Goal: Information Seeking & Learning: Learn about a topic

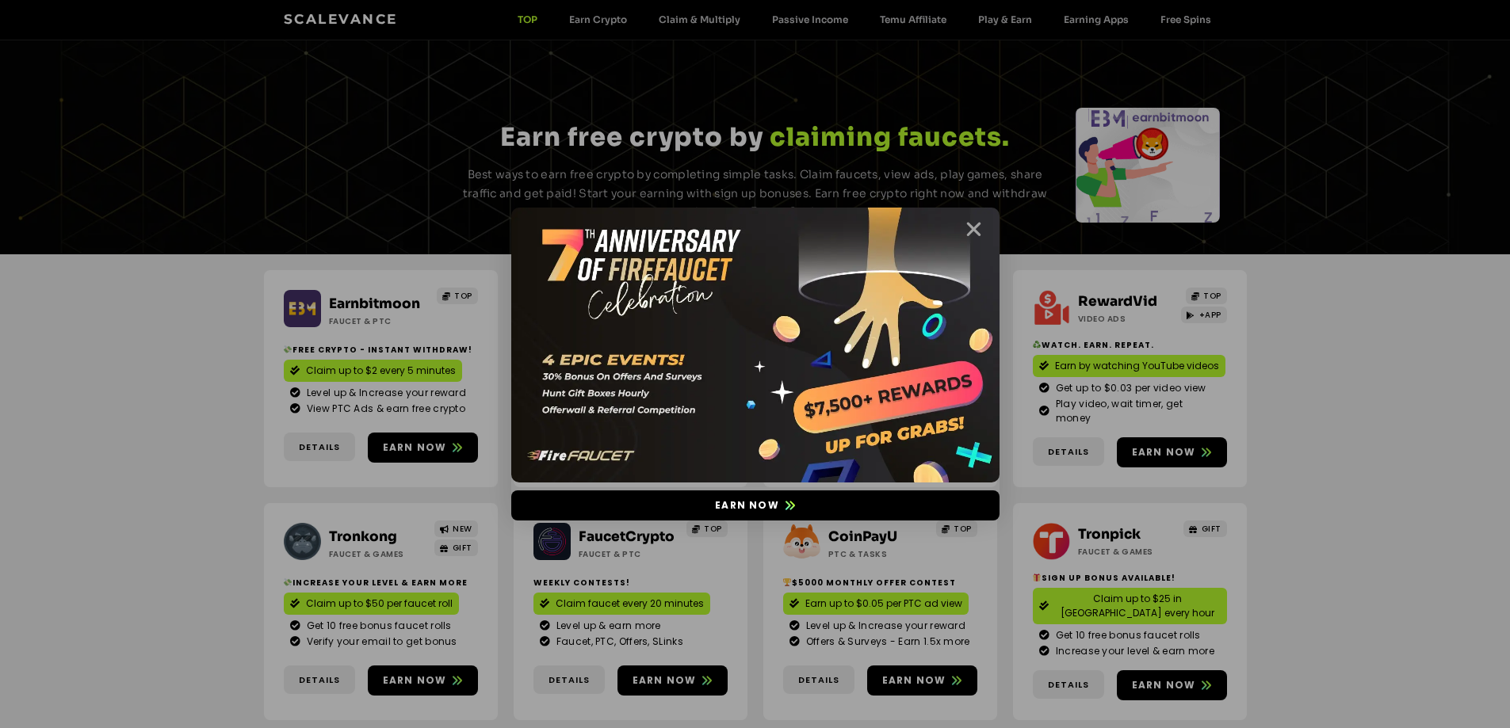
click at [967, 223] on icon "Close" at bounding box center [974, 230] width 20 height 20
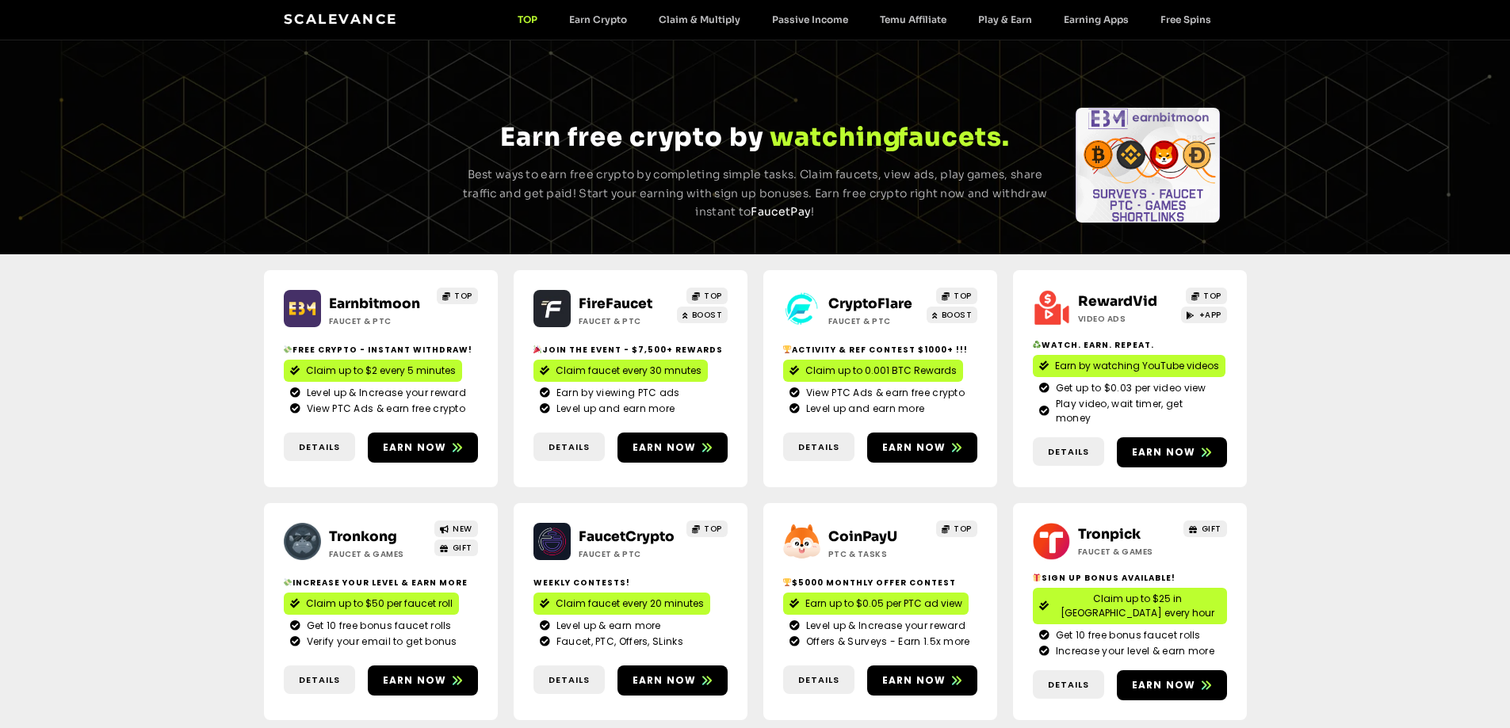
click at [861, 296] on link "CryptoFlare" at bounding box center [870, 304] width 84 height 17
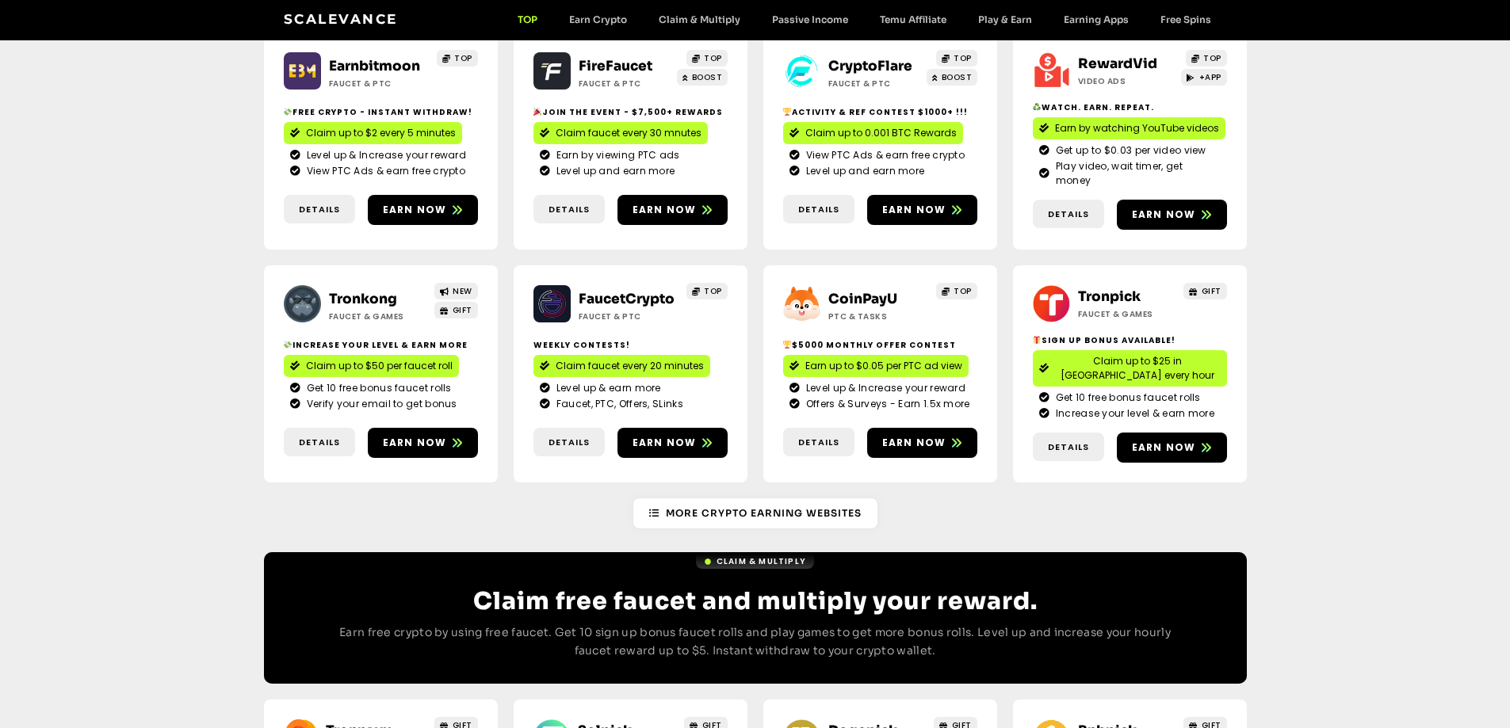
click at [375, 291] on link "Tronkong" at bounding box center [363, 299] width 68 height 17
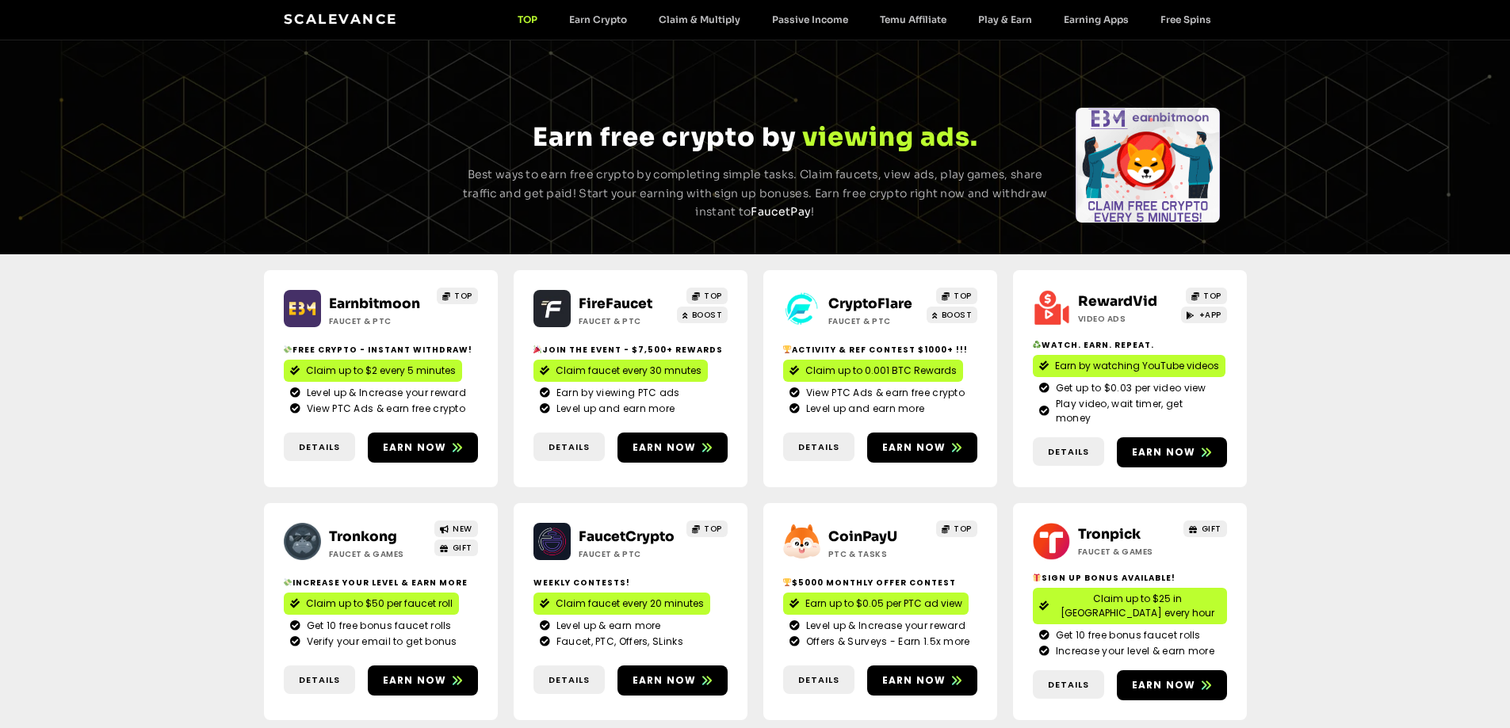
scroll to position [159, 0]
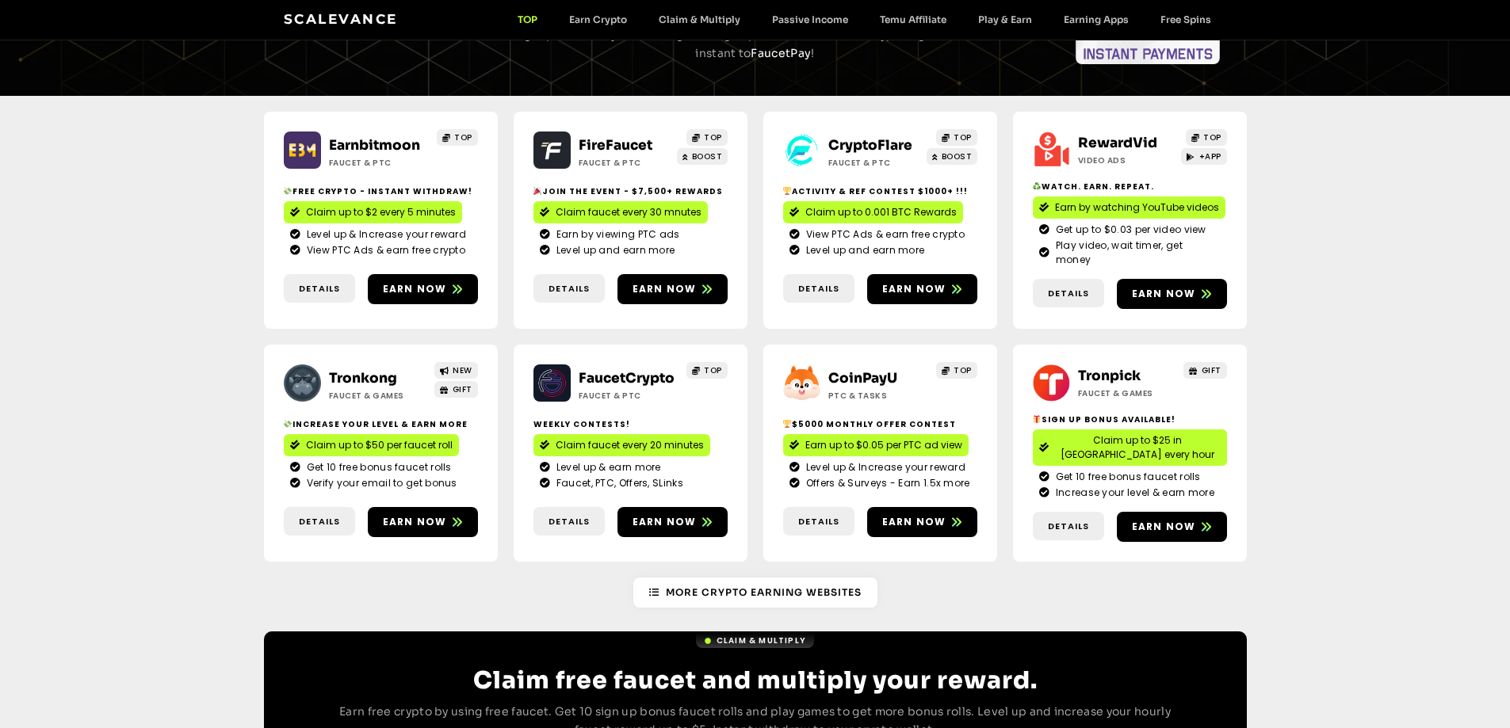
click at [613, 146] on link "FireFaucet" at bounding box center [616, 145] width 74 height 17
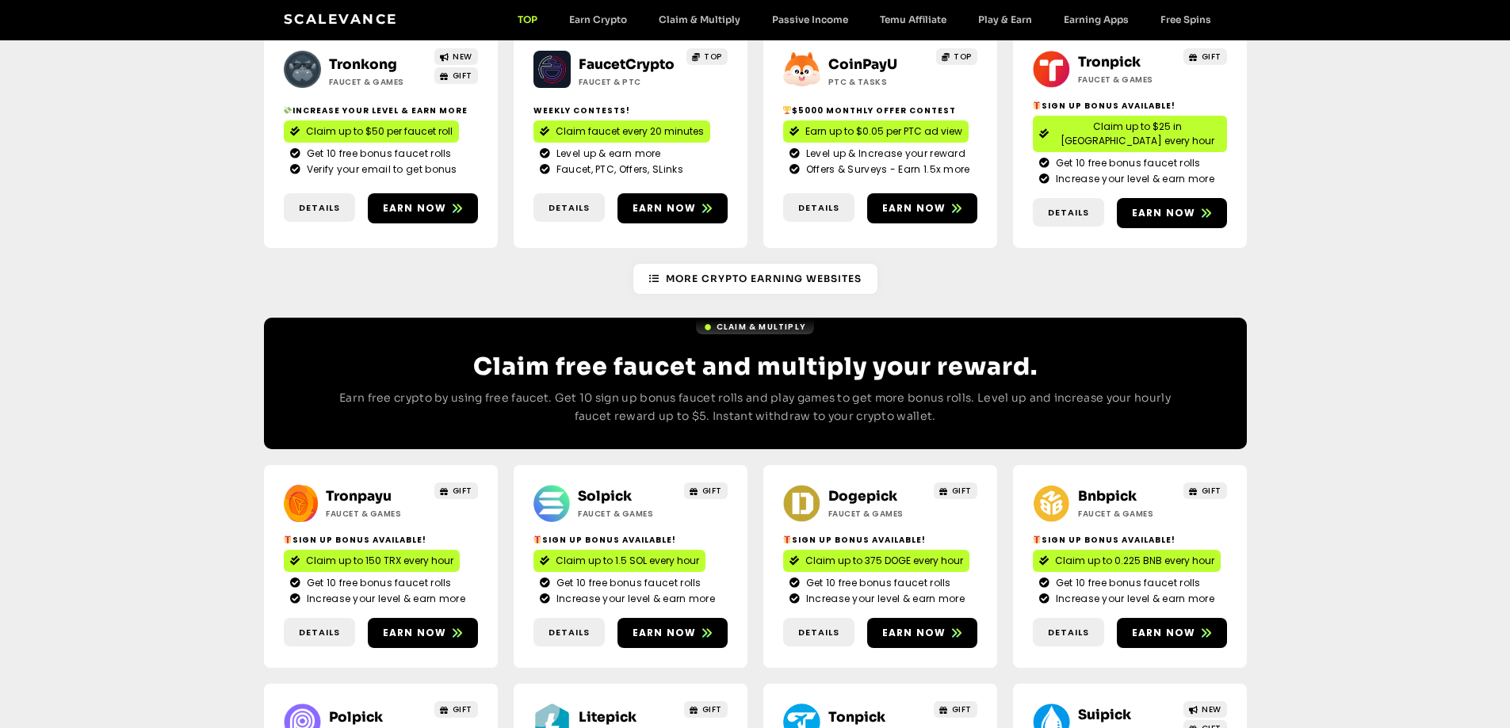
scroll to position [713, 0]
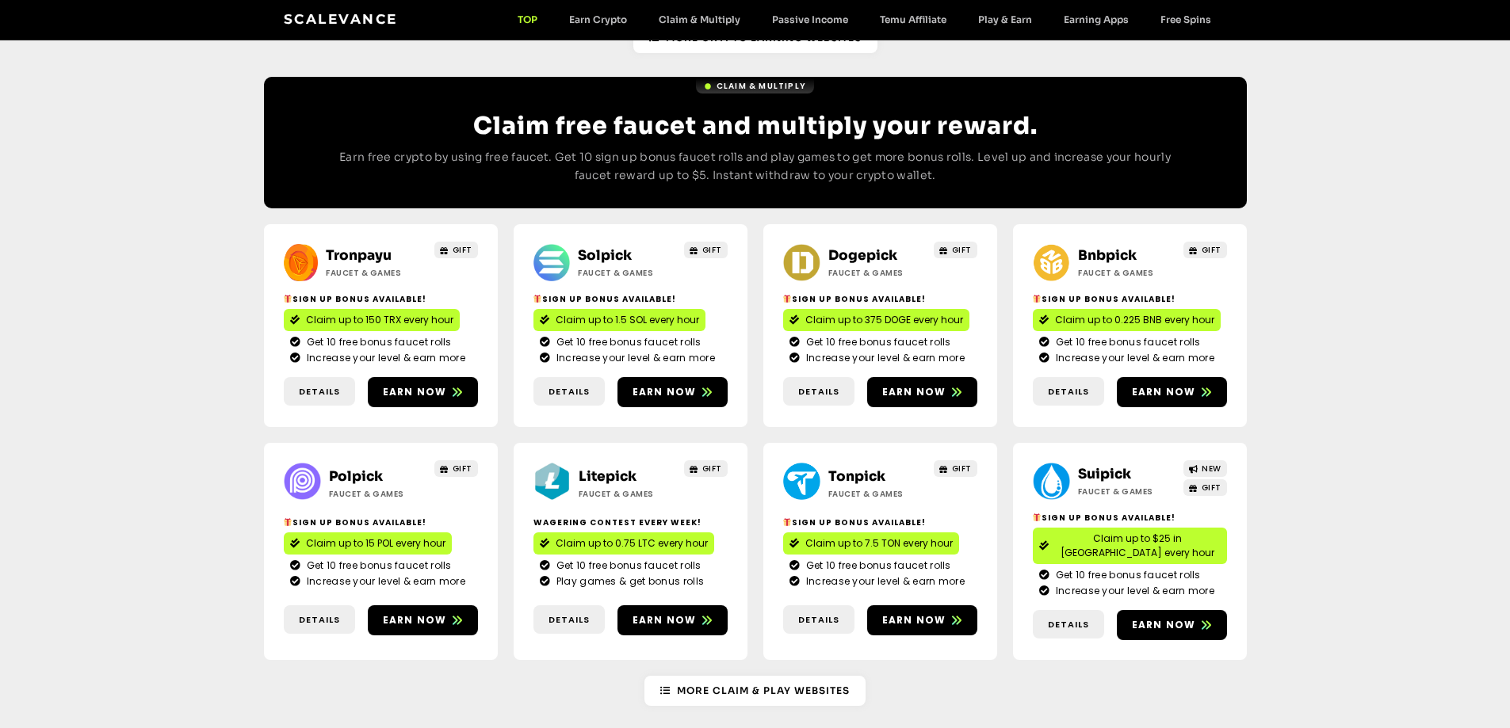
click at [588, 247] on link "Solpick" at bounding box center [605, 255] width 54 height 17
click at [861, 247] on link "Dogepick" at bounding box center [862, 255] width 69 height 17
click at [1119, 247] on link "Bnbpick" at bounding box center [1107, 255] width 59 height 17
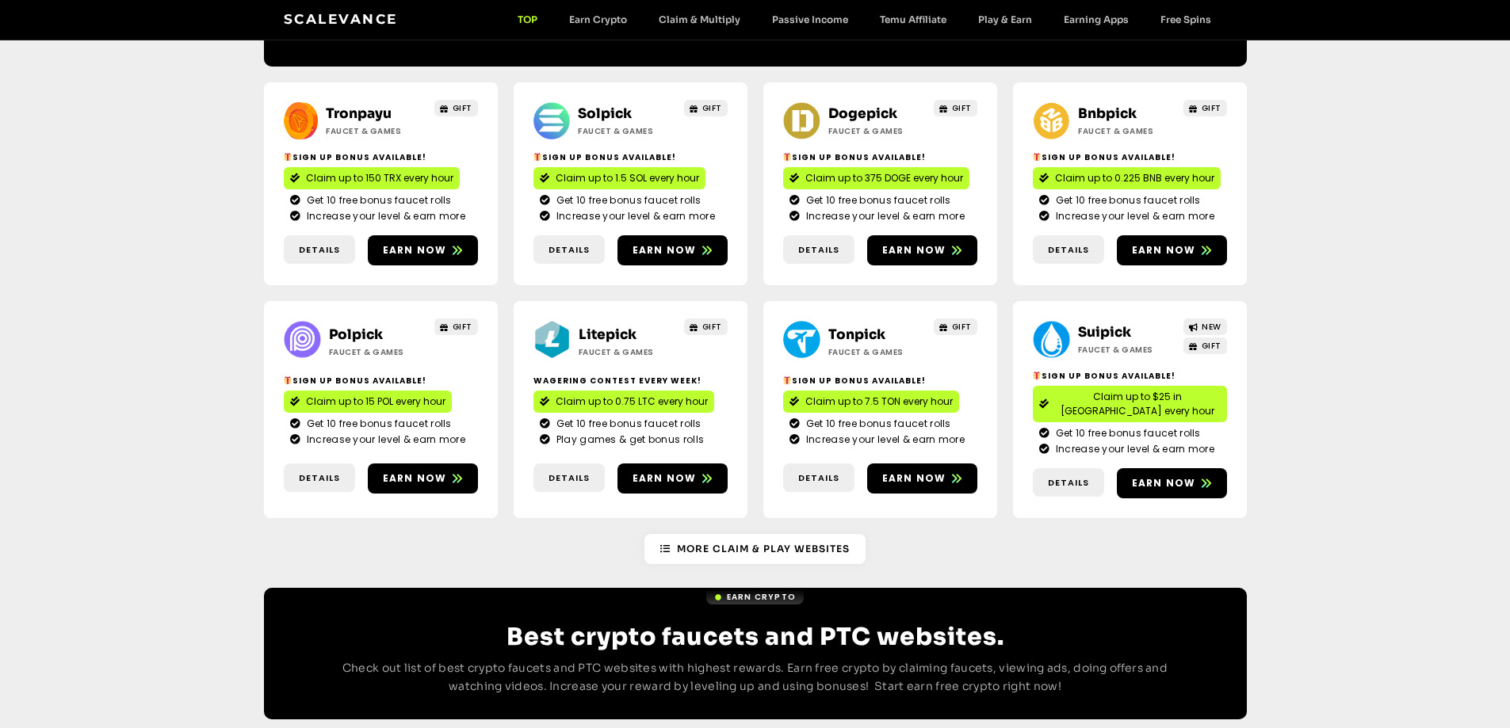
scroll to position [872, 0]
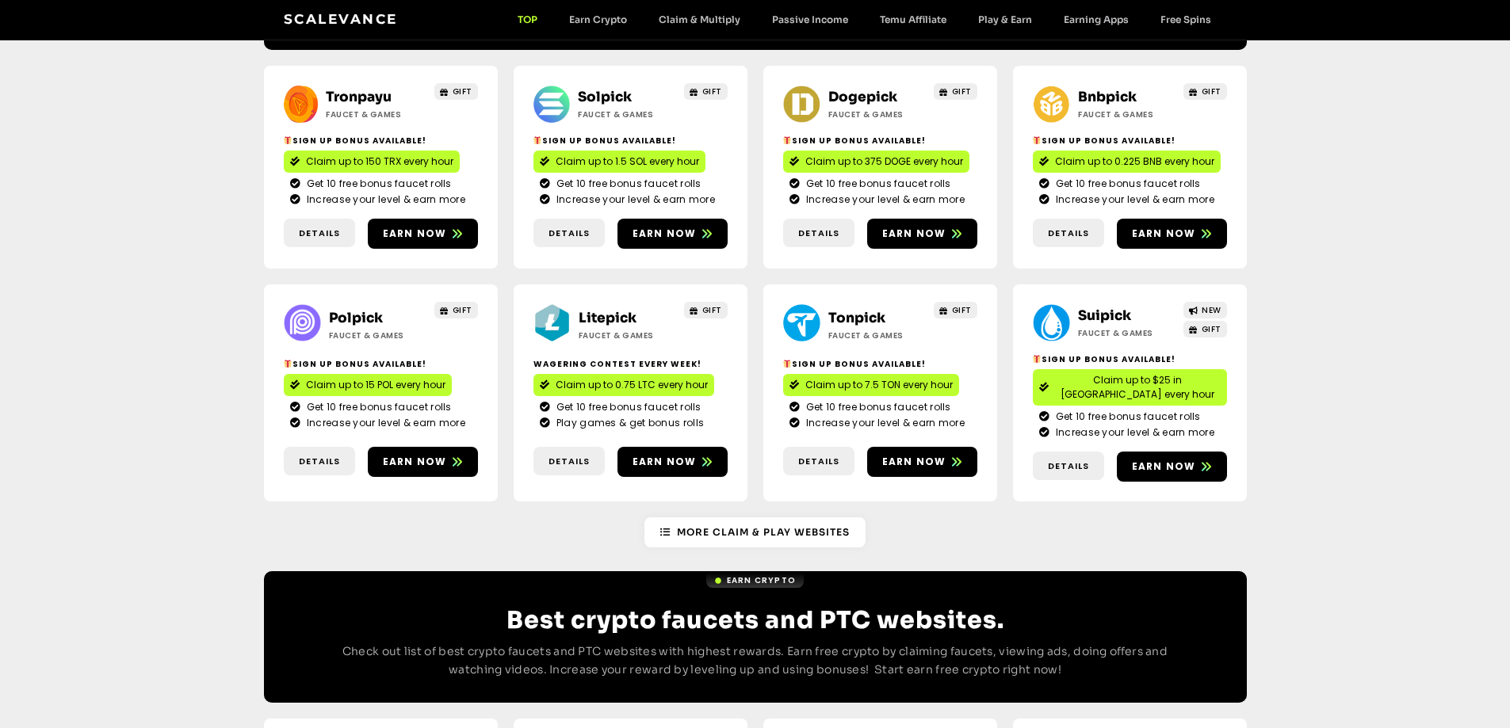
click at [359, 310] on link "Polpick" at bounding box center [356, 318] width 54 height 17
click at [613, 310] on link "Litepick" at bounding box center [608, 318] width 58 height 17
click at [1093, 308] on link "Suipick" at bounding box center [1104, 316] width 53 height 17
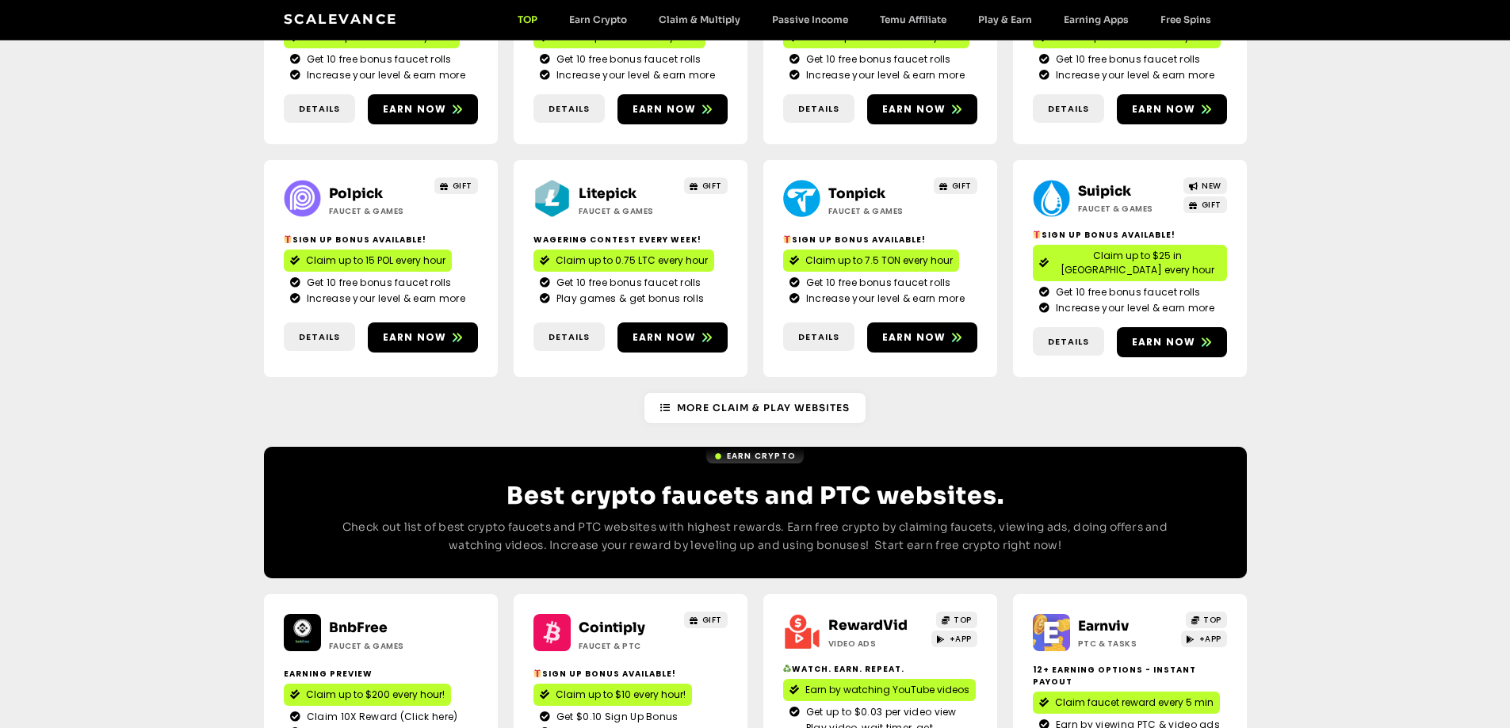
scroll to position [951, 0]
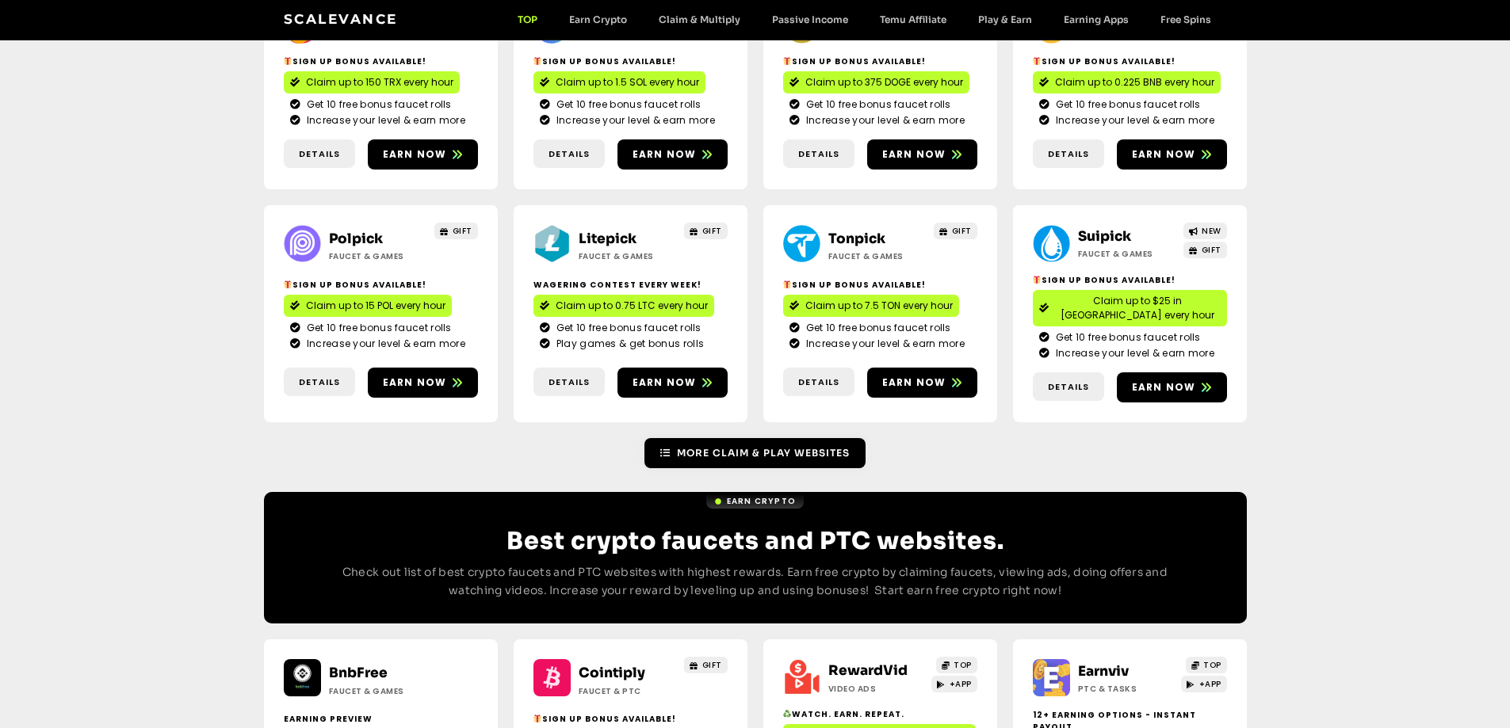
click at [753, 446] on span "More Claim & Play Websites" at bounding box center [763, 453] width 173 height 14
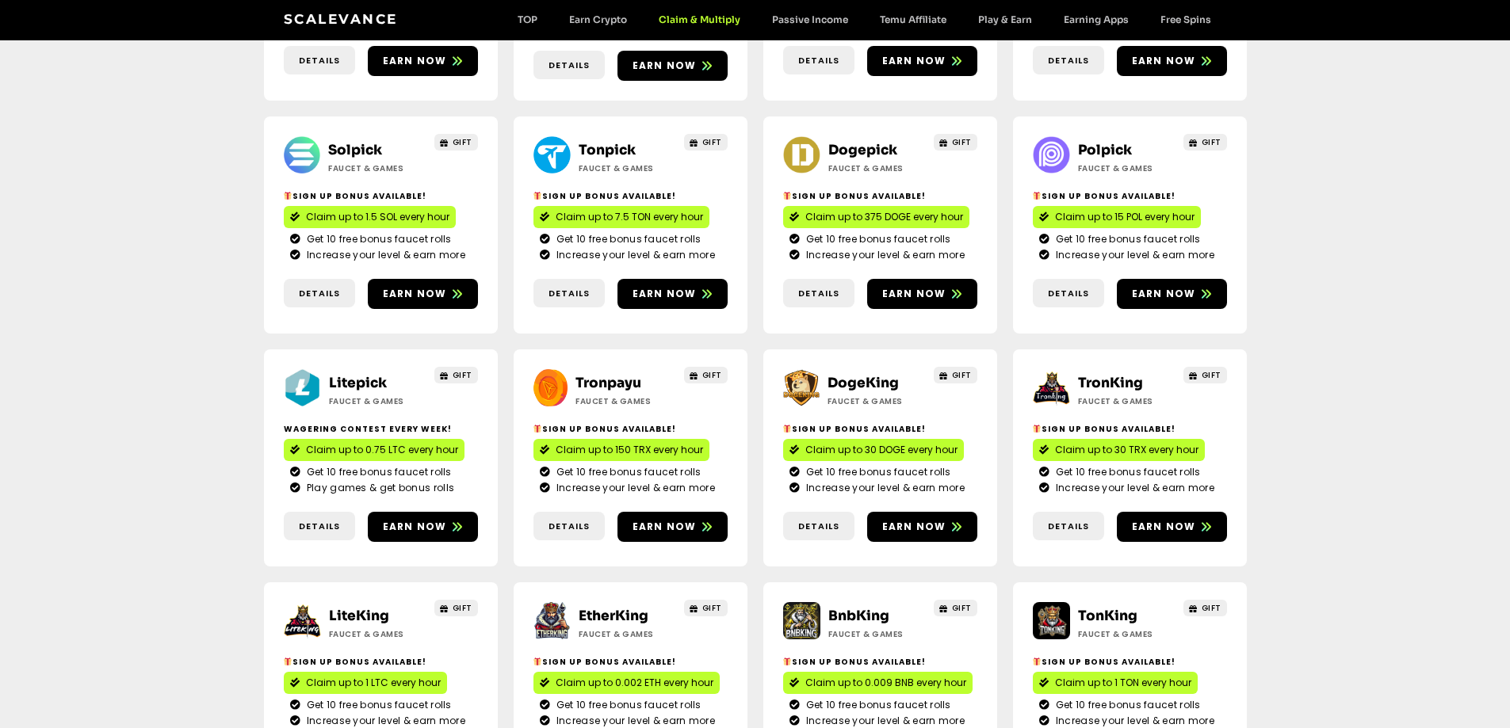
scroll to position [396, 0]
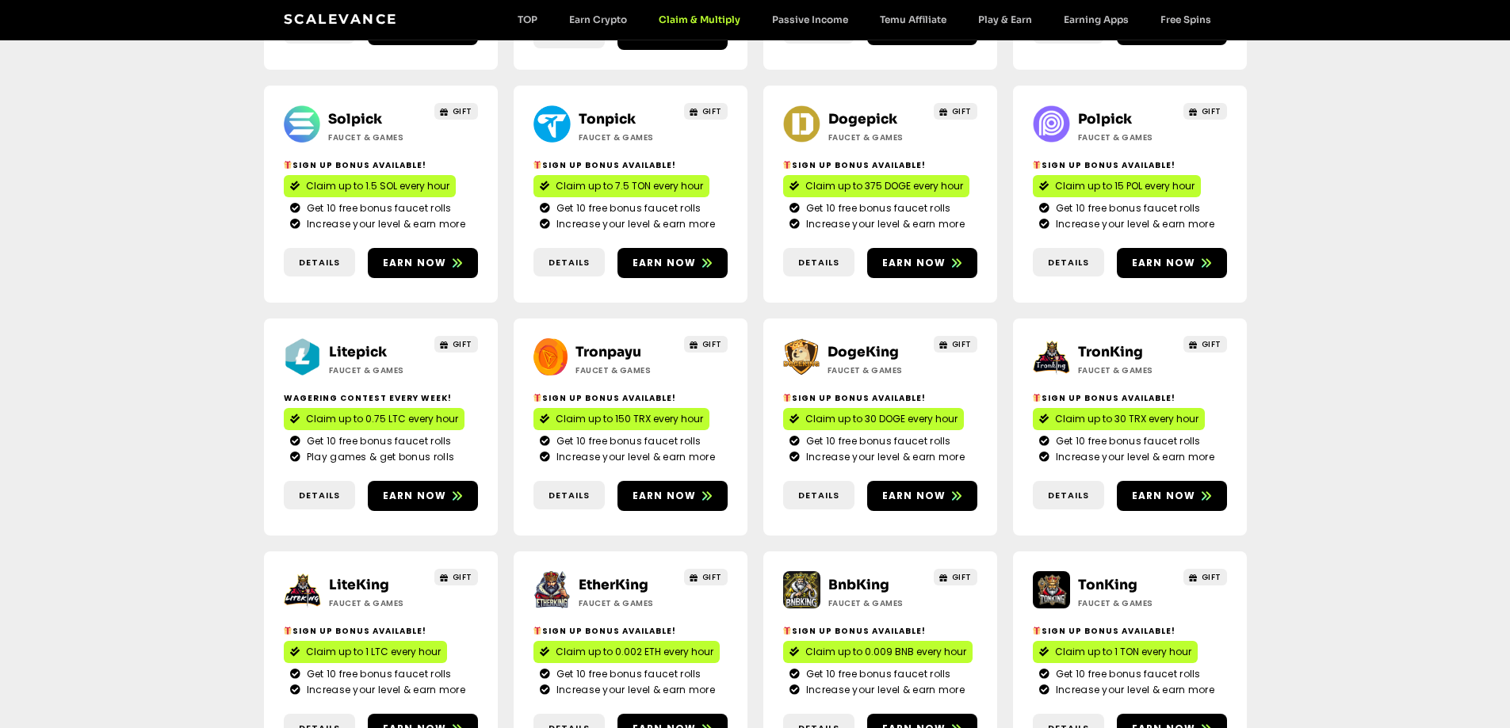
click at [857, 344] on link "DogeKing" at bounding box center [862, 352] width 71 height 17
click at [1110, 344] on link "TronKing" at bounding box center [1110, 352] width 65 height 17
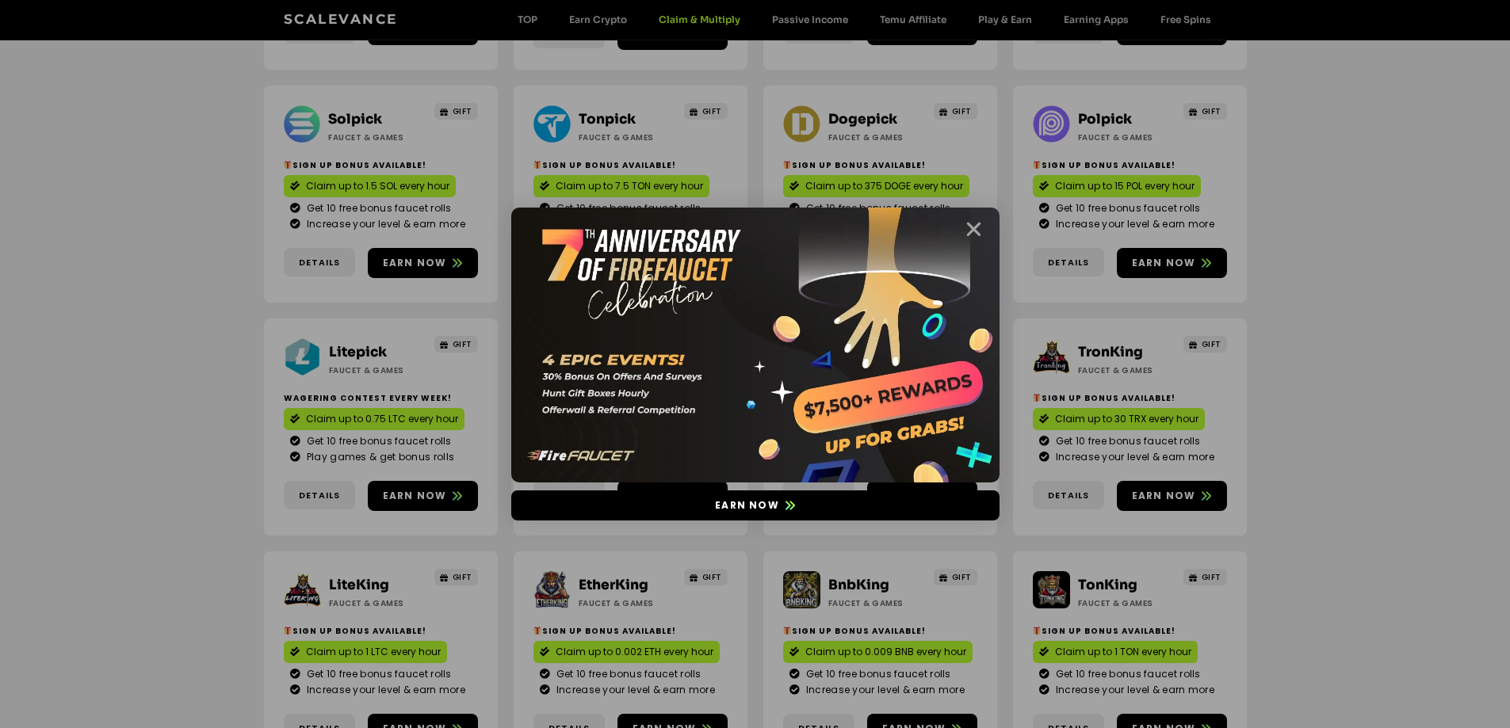
click at [976, 224] on icon "Close" at bounding box center [974, 230] width 20 height 20
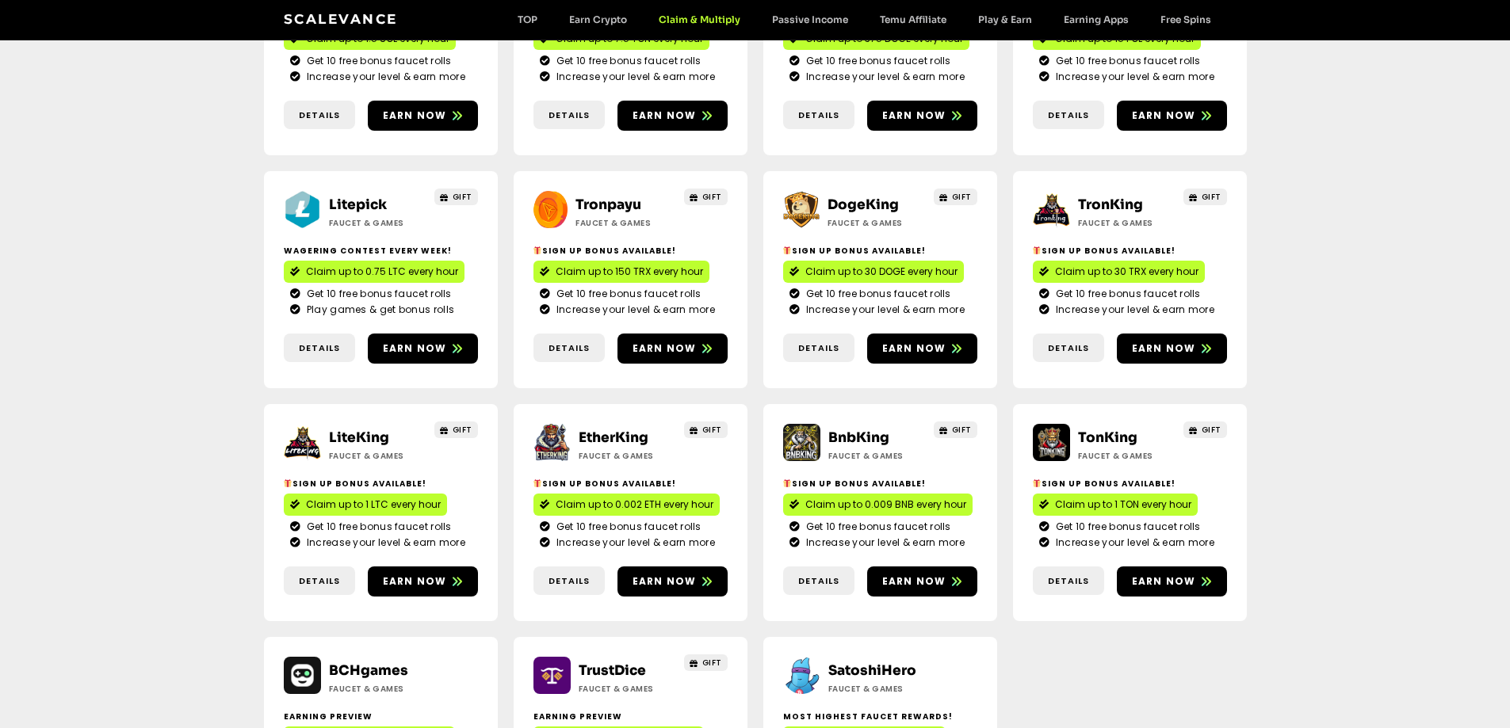
scroll to position [555, 0]
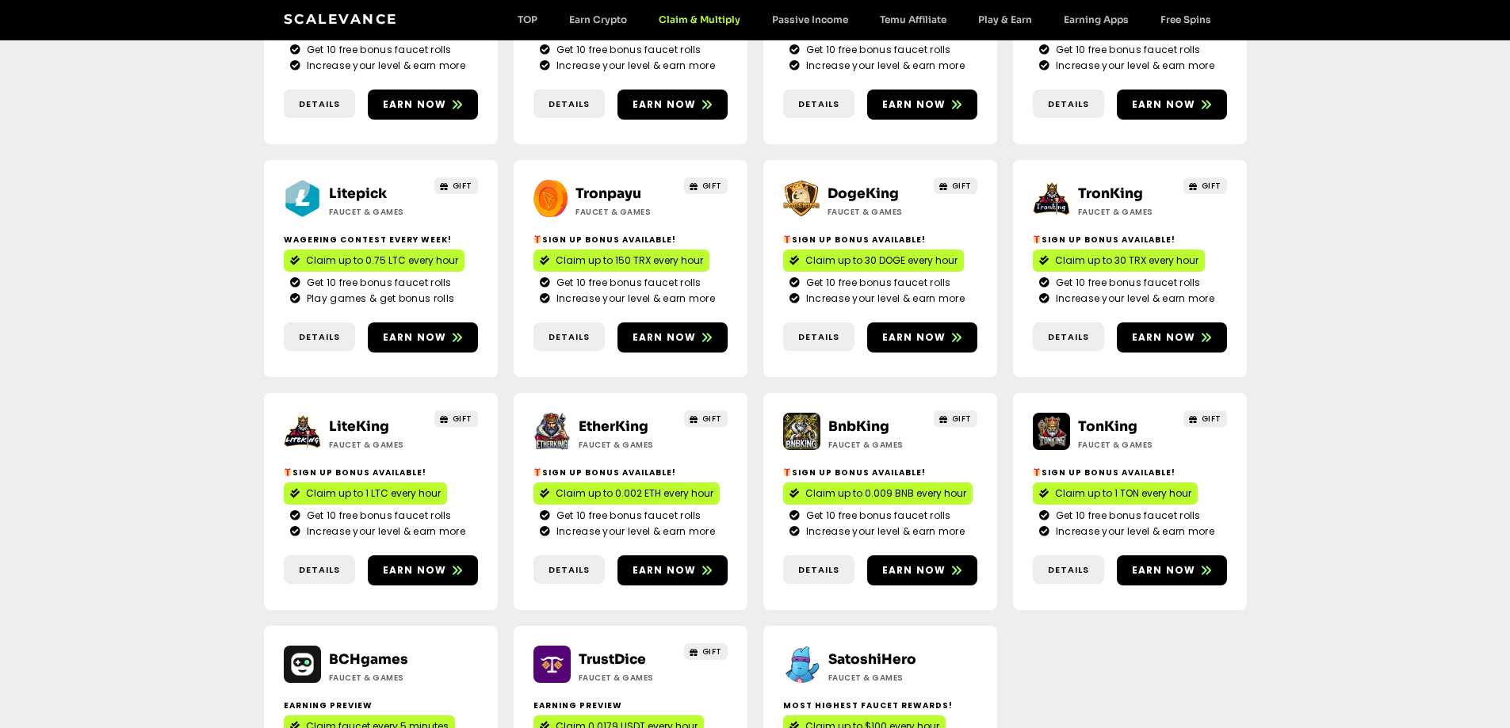
click at [370, 418] on link "LiteKing" at bounding box center [359, 426] width 60 height 17
click at [615, 418] on link "EtherKing" at bounding box center [614, 426] width 70 height 17
click at [852, 418] on link "BnbKing" at bounding box center [858, 426] width 61 height 17
click at [1123, 418] on link "TonKing" at bounding box center [1107, 426] width 59 height 17
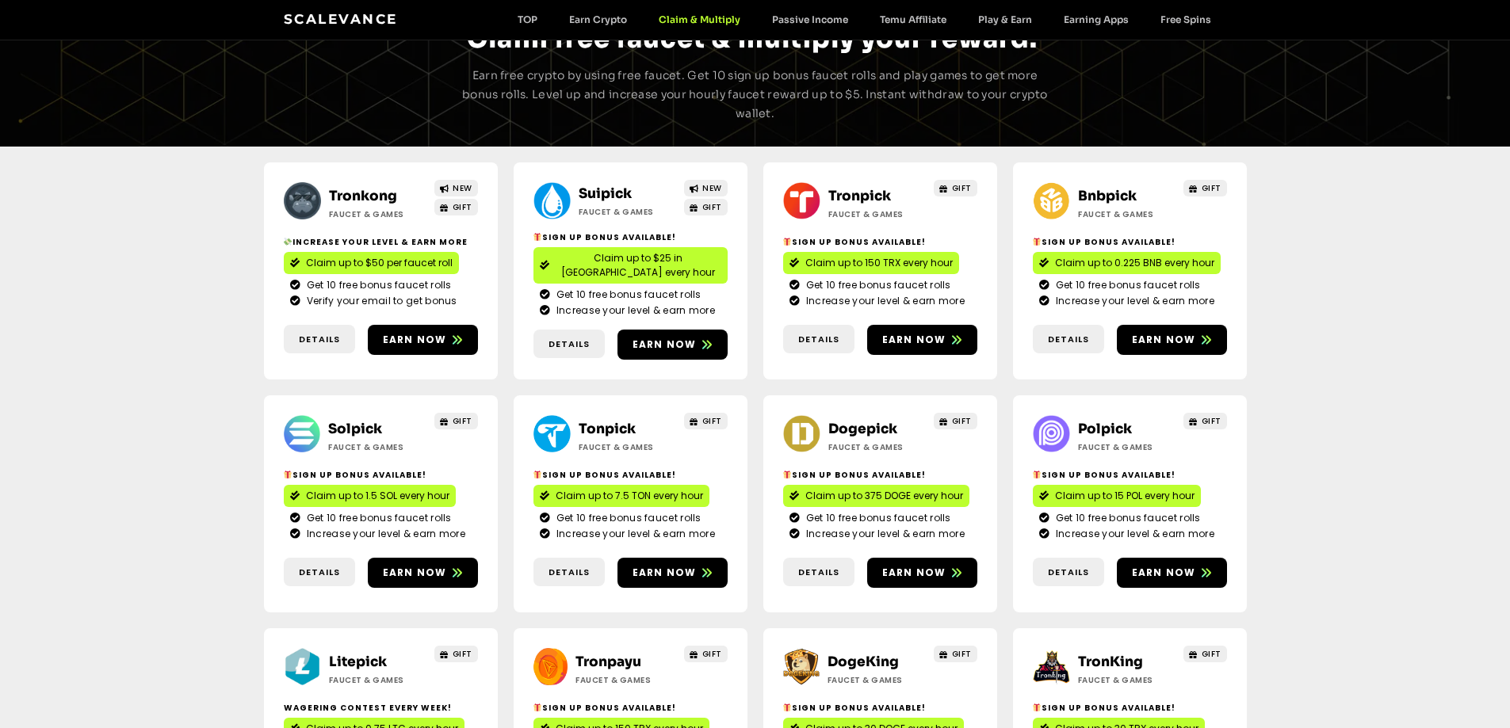
scroll to position [0, 0]
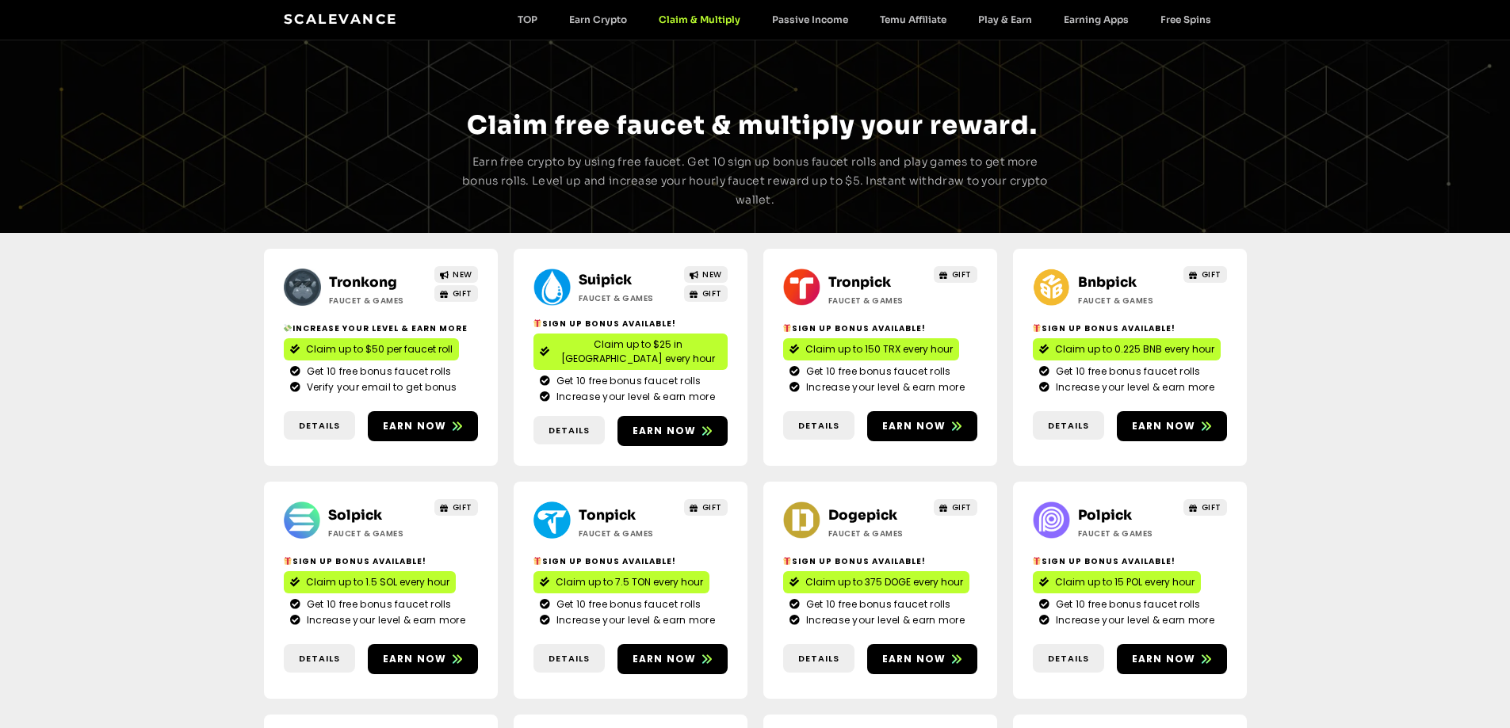
click at [869, 507] on link "Dogepick" at bounding box center [862, 515] width 69 height 17
